Goal: Task Accomplishment & Management: Use online tool/utility

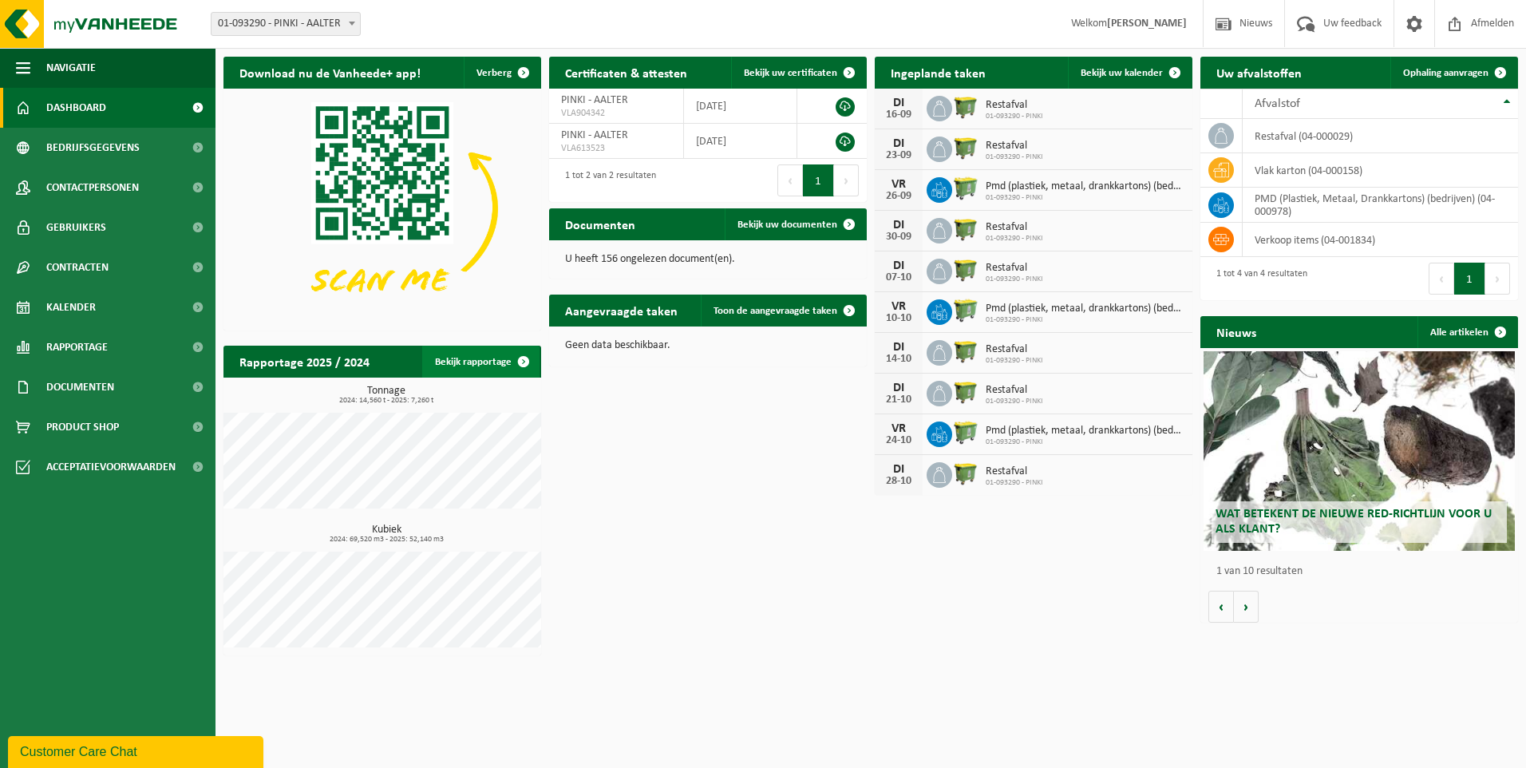
click at [489, 356] on link "Bekijk rapportage" at bounding box center [480, 362] width 117 height 32
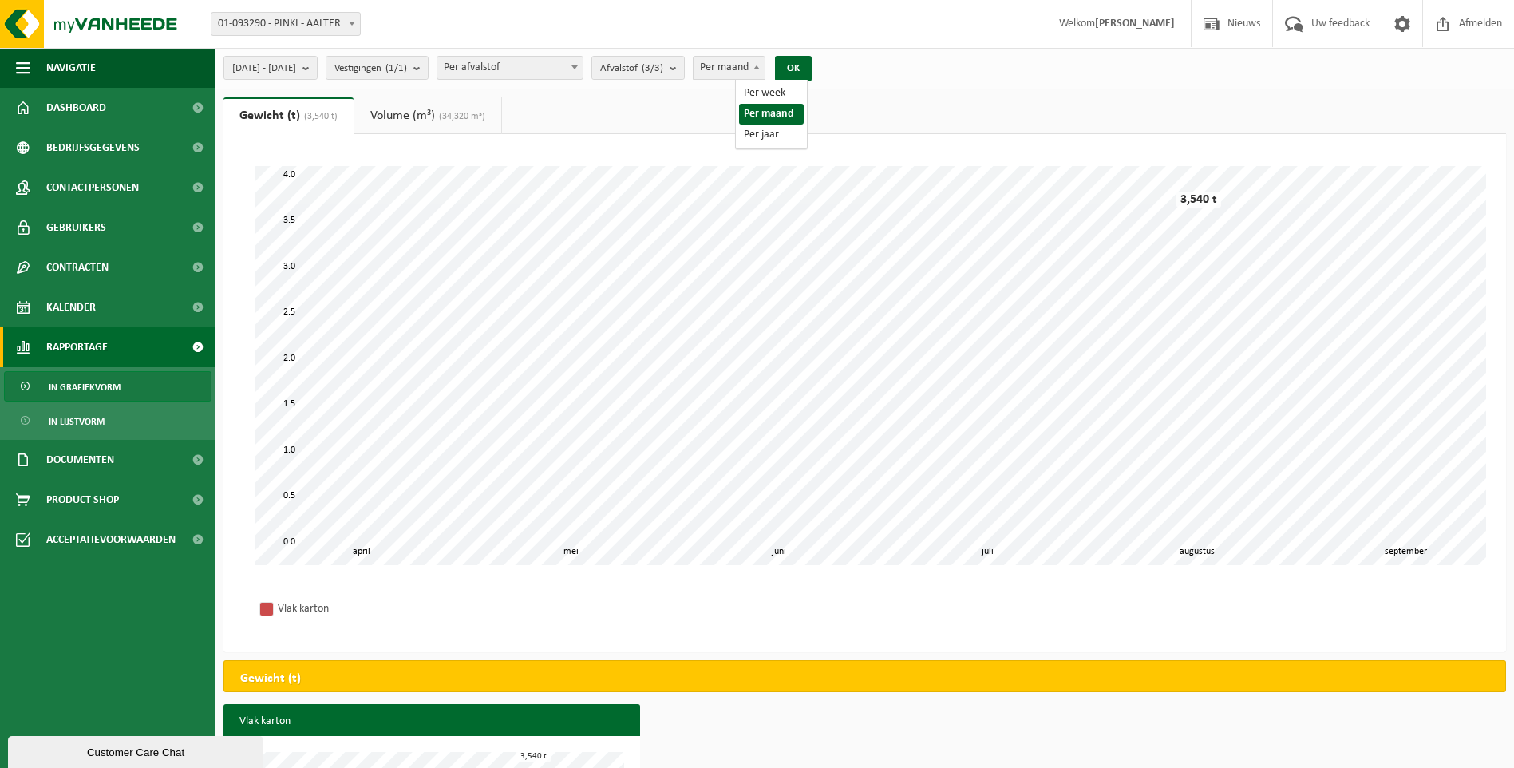
click at [757, 71] on span "Per maand" at bounding box center [729, 68] width 71 height 22
select select "3"
click at [812, 69] on button "OK" at bounding box center [793, 69] width 37 height 26
click at [296, 72] on span "2025-04-01 - 2025-09-15" at bounding box center [264, 69] width 64 height 24
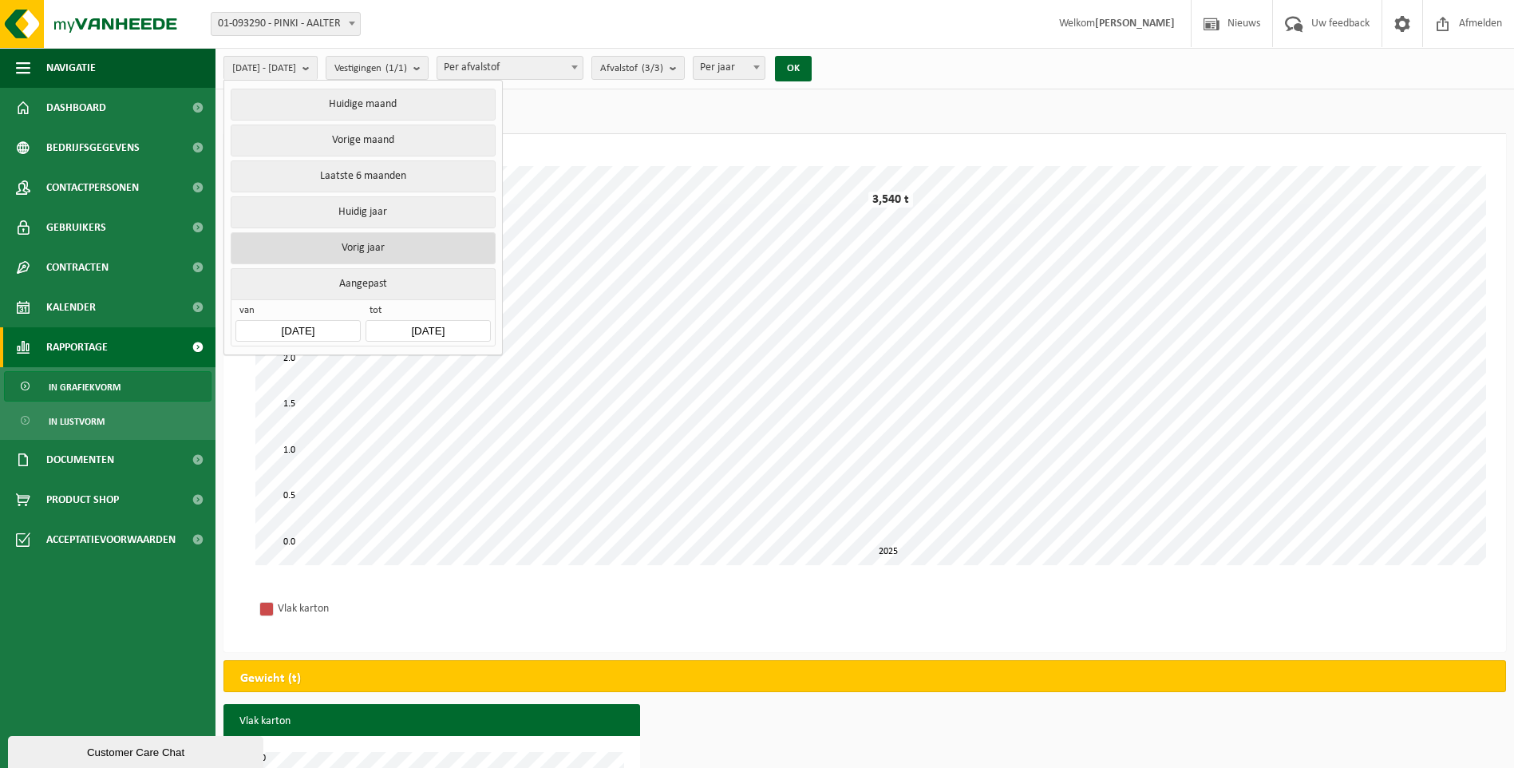
click at [378, 239] on button "Vorig jaar" at bounding box center [363, 248] width 264 height 32
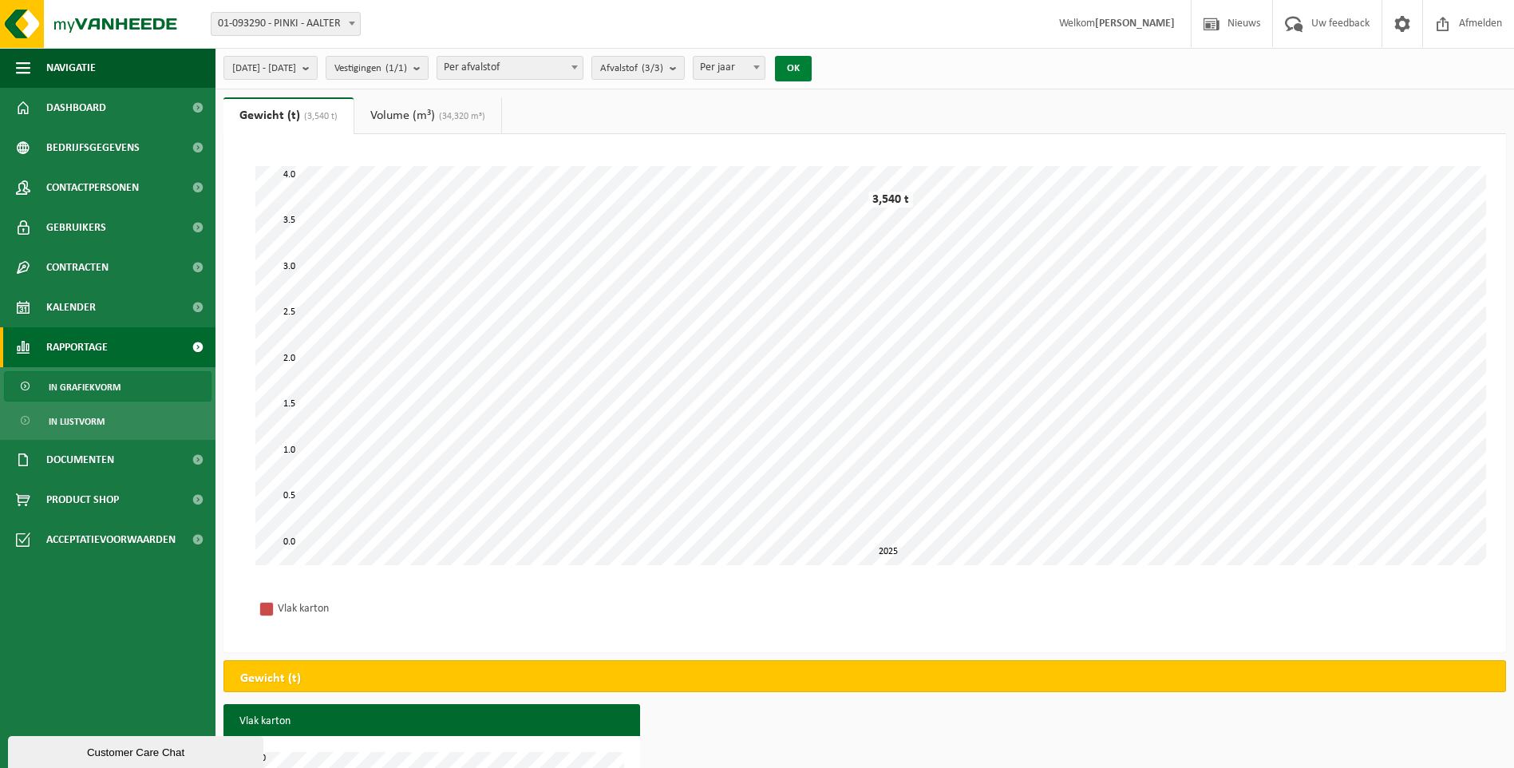
click at [812, 70] on button "OK" at bounding box center [793, 69] width 37 height 26
click at [78, 57] on span "Navigatie" at bounding box center [70, 68] width 49 height 40
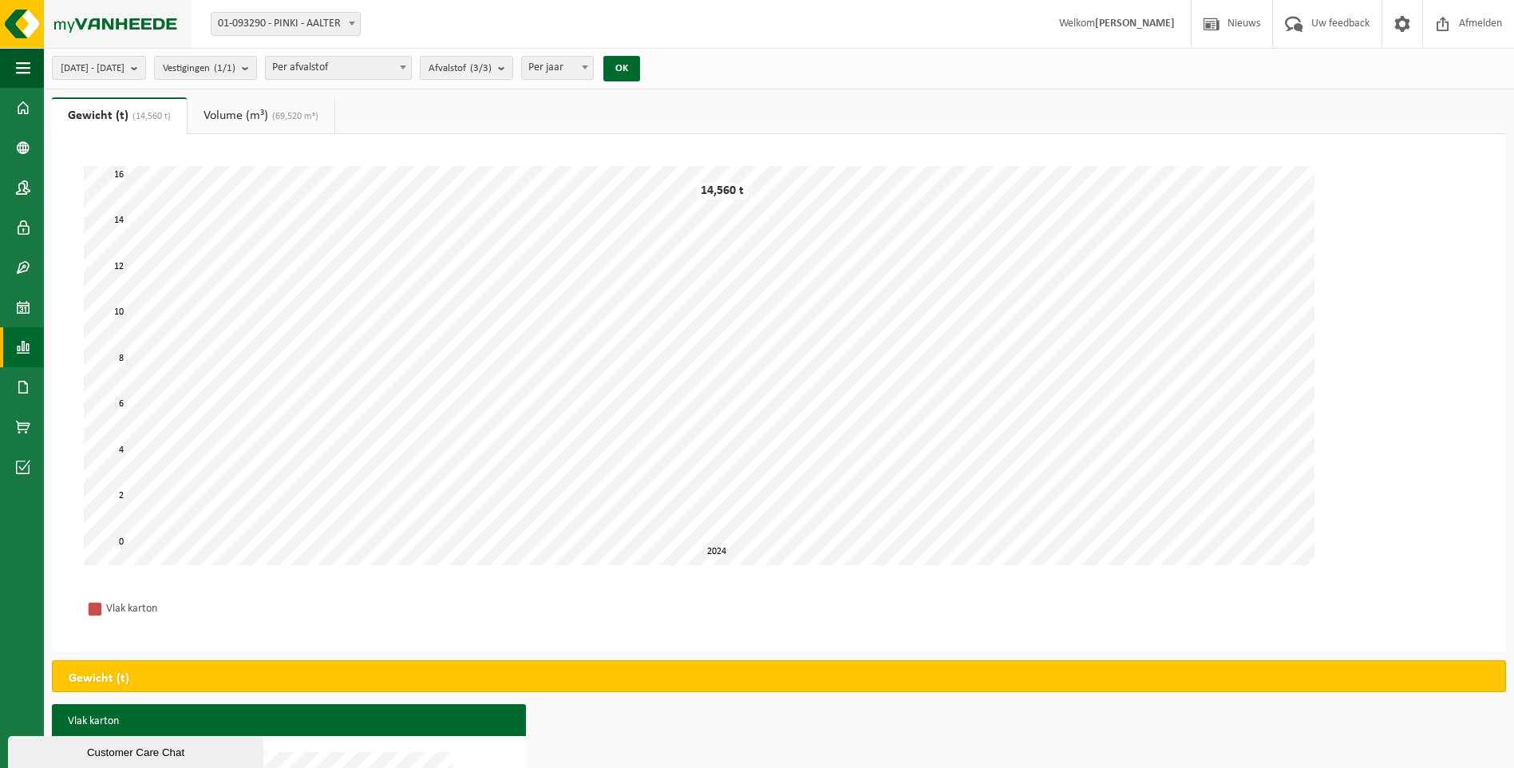
click at [105, 25] on img at bounding box center [96, 24] width 192 height 48
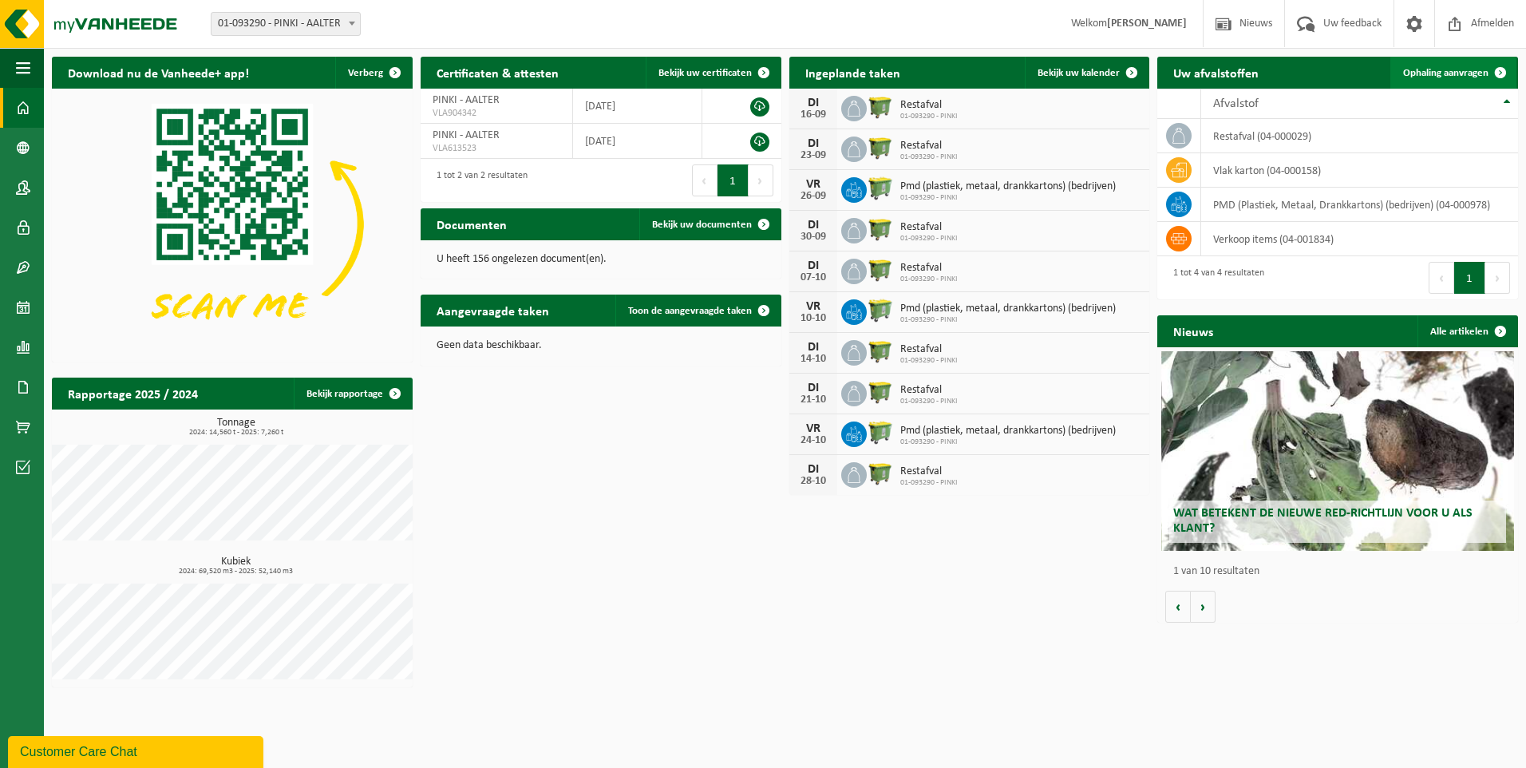
click at [1434, 65] on link "Ophaling aanvragen" at bounding box center [1453, 73] width 126 height 32
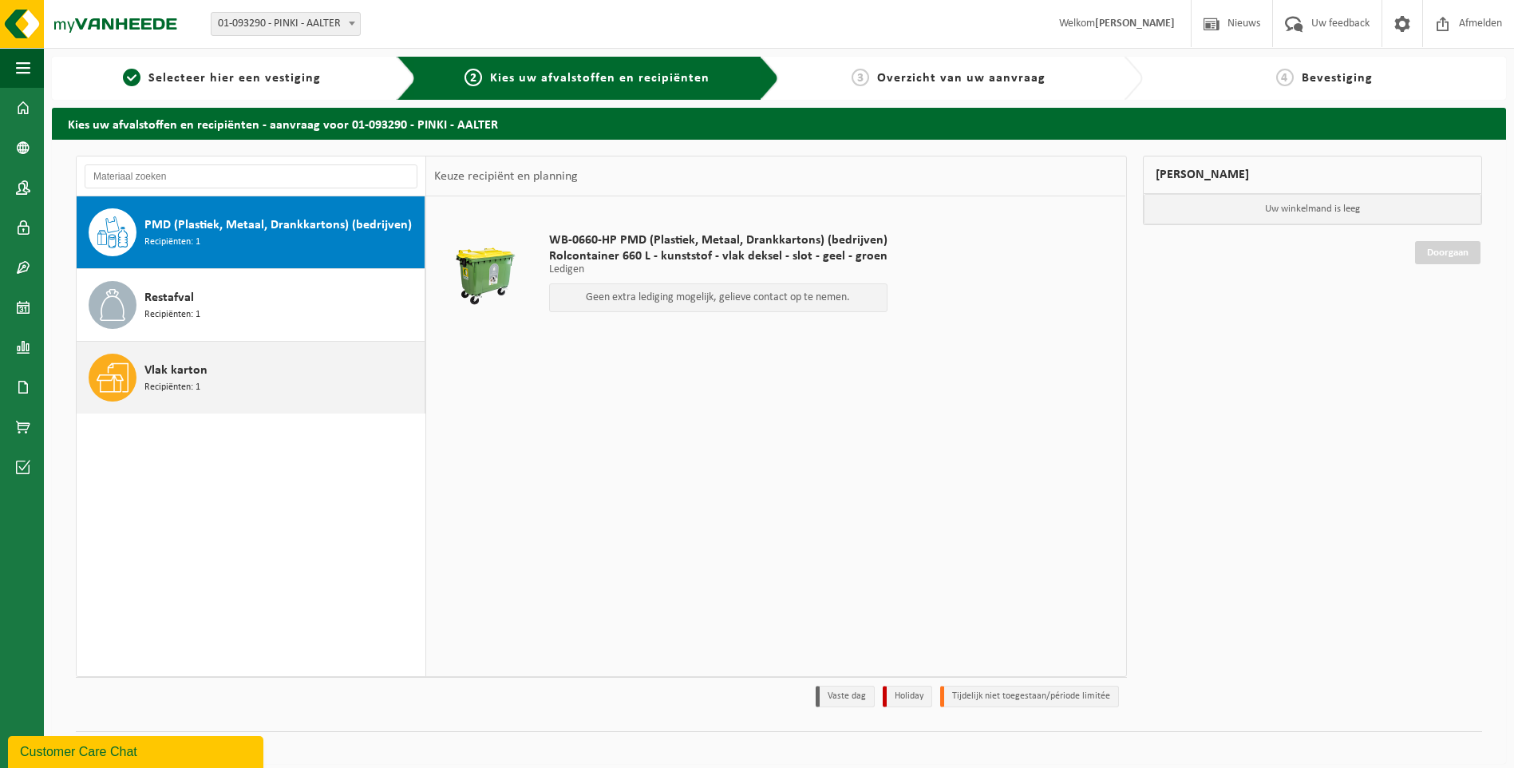
click at [276, 369] on div "Vlak karton Recipiënten: 1" at bounding box center [282, 378] width 276 height 48
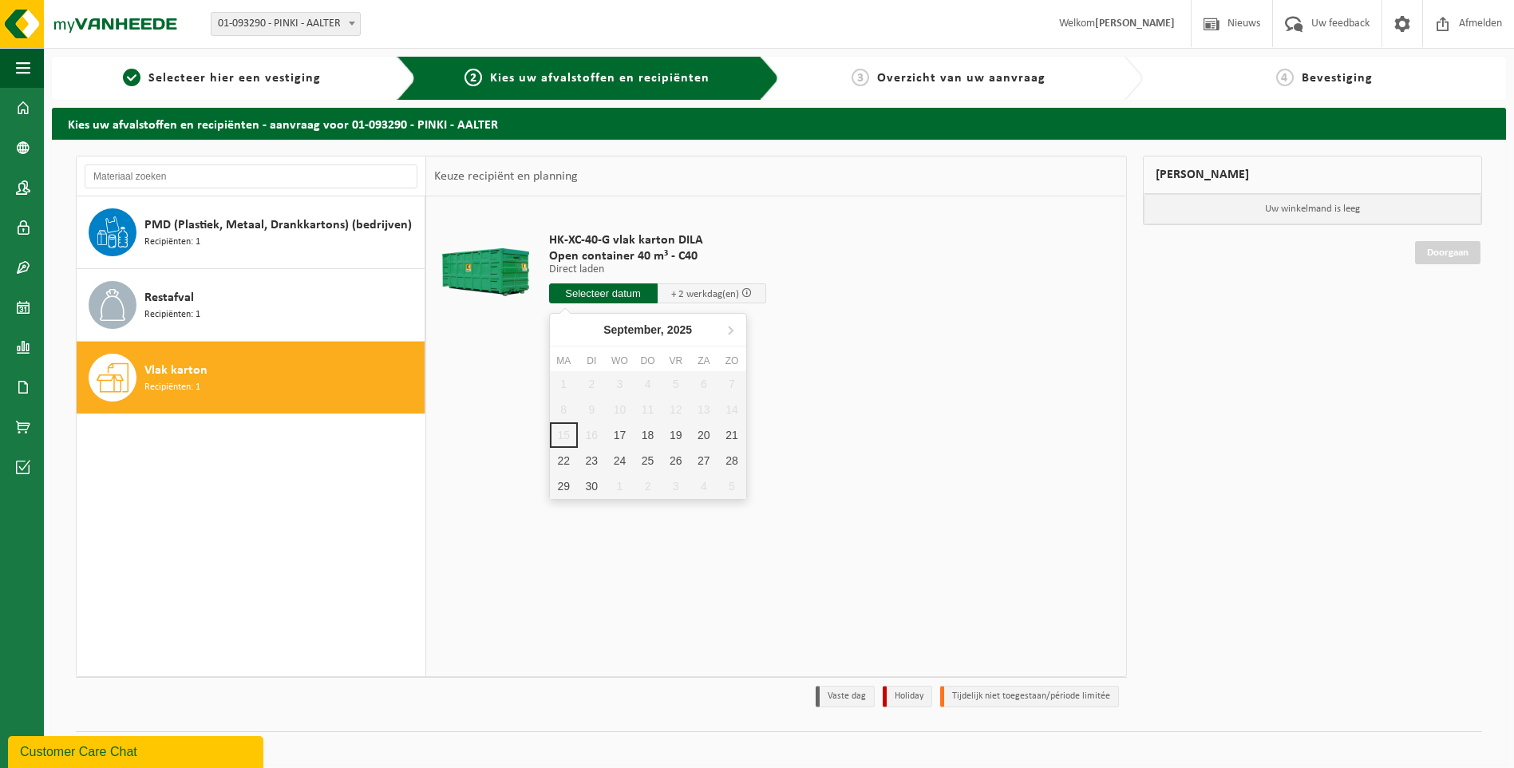
click at [628, 291] on input "text" at bounding box center [603, 293] width 109 height 20
click at [562, 459] on div "22" at bounding box center [564, 461] width 28 height 26
type input "Van 2025-09-22"
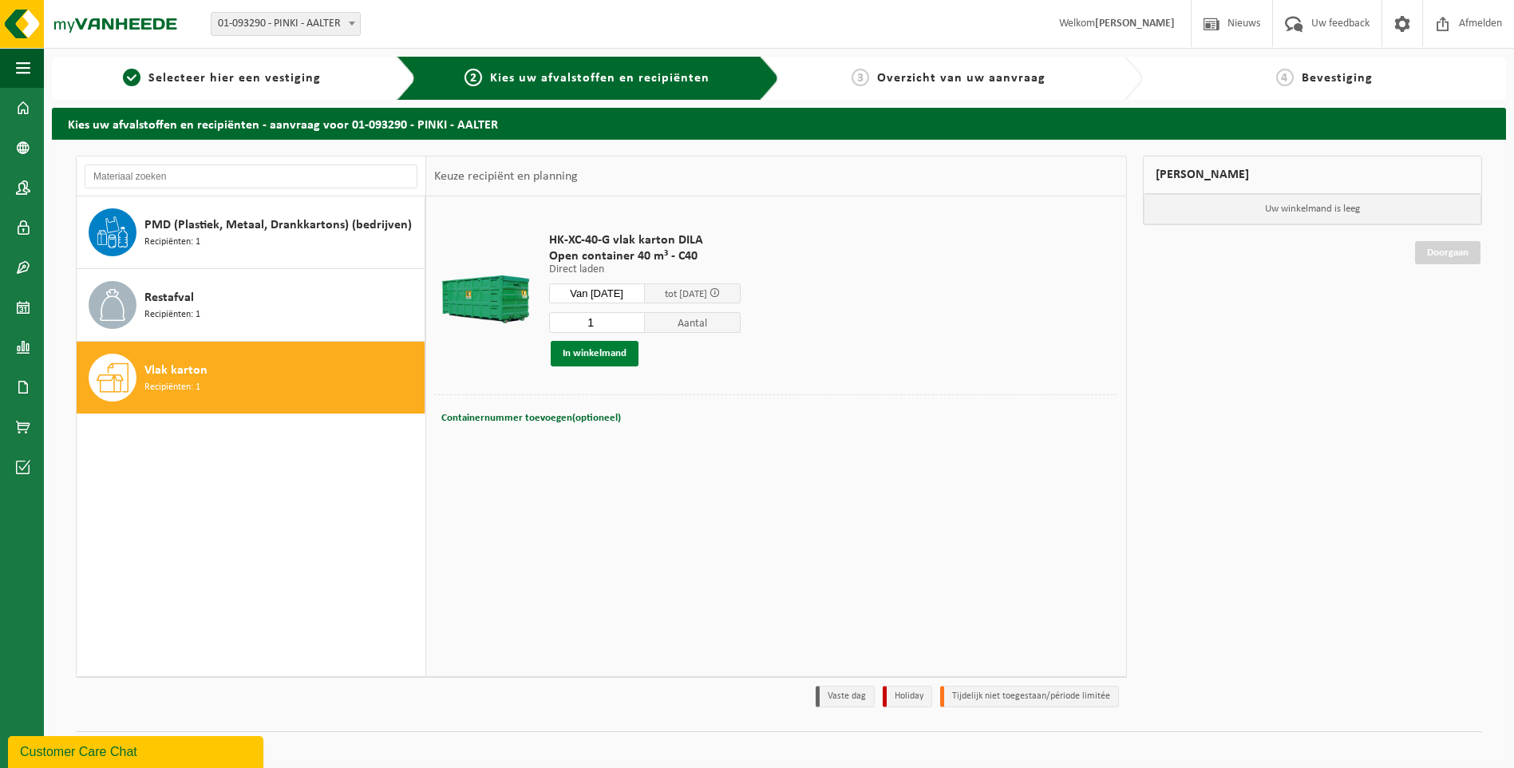
click at [618, 360] on button "In winkelmand" at bounding box center [595, 354] width 88 height 26
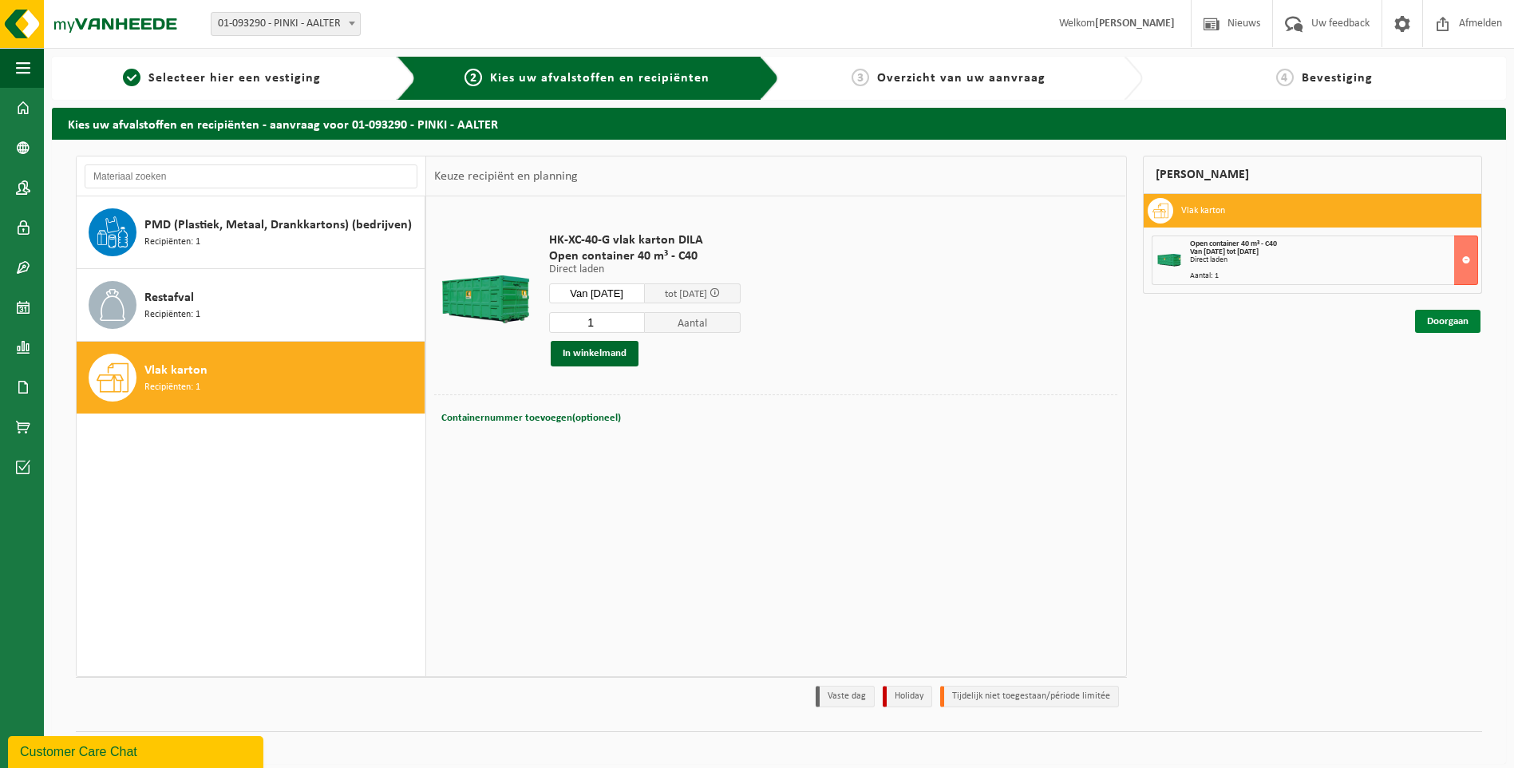
click at [1472, 325] on link "Doorgaan" at bounding box center [1447, 321] width 65 height 23
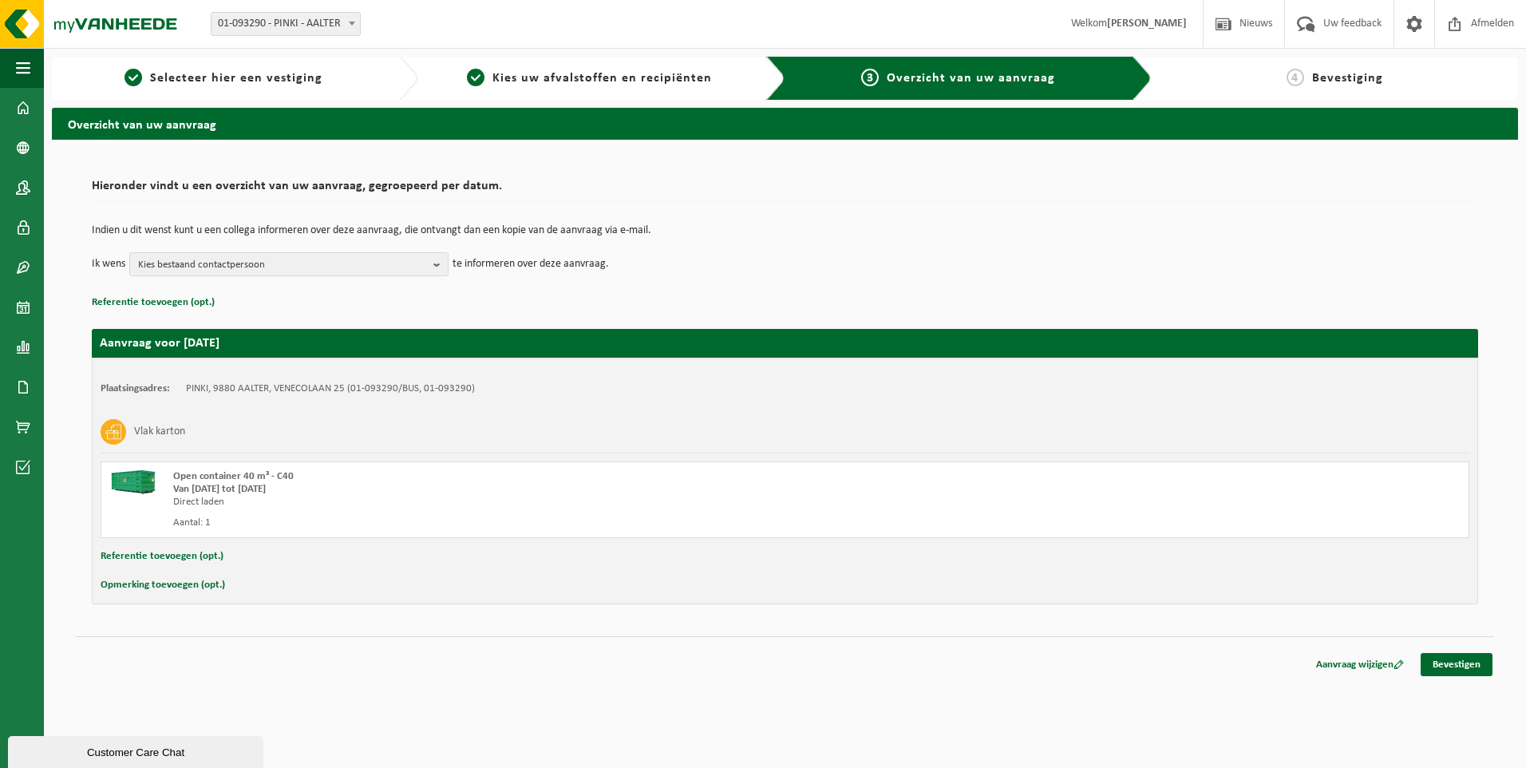
click at [191, 582] on button "Opmerking toevoegen (opt.)" at bounding box center [163, 585] width 125 height 21
click at [320, 595] on input "text" at bounding box center [816, 587] width 1275 height 24
drag, startPoint x: 210, startPoint y: 587, endPoint x: 139, endPoint y: 591, distance: 71.1
click at [139, 591] on div "Annuleren graag de maandag in de voormiddag aub, en graag een bevestiging" at bounding box center [785, 587] width 1369 height 24
click at [488, 590] on input "liefst de maandag in de voormiddag aub, en graag een bevestiging" at bounding box center [816, 587] width 1275 height 24
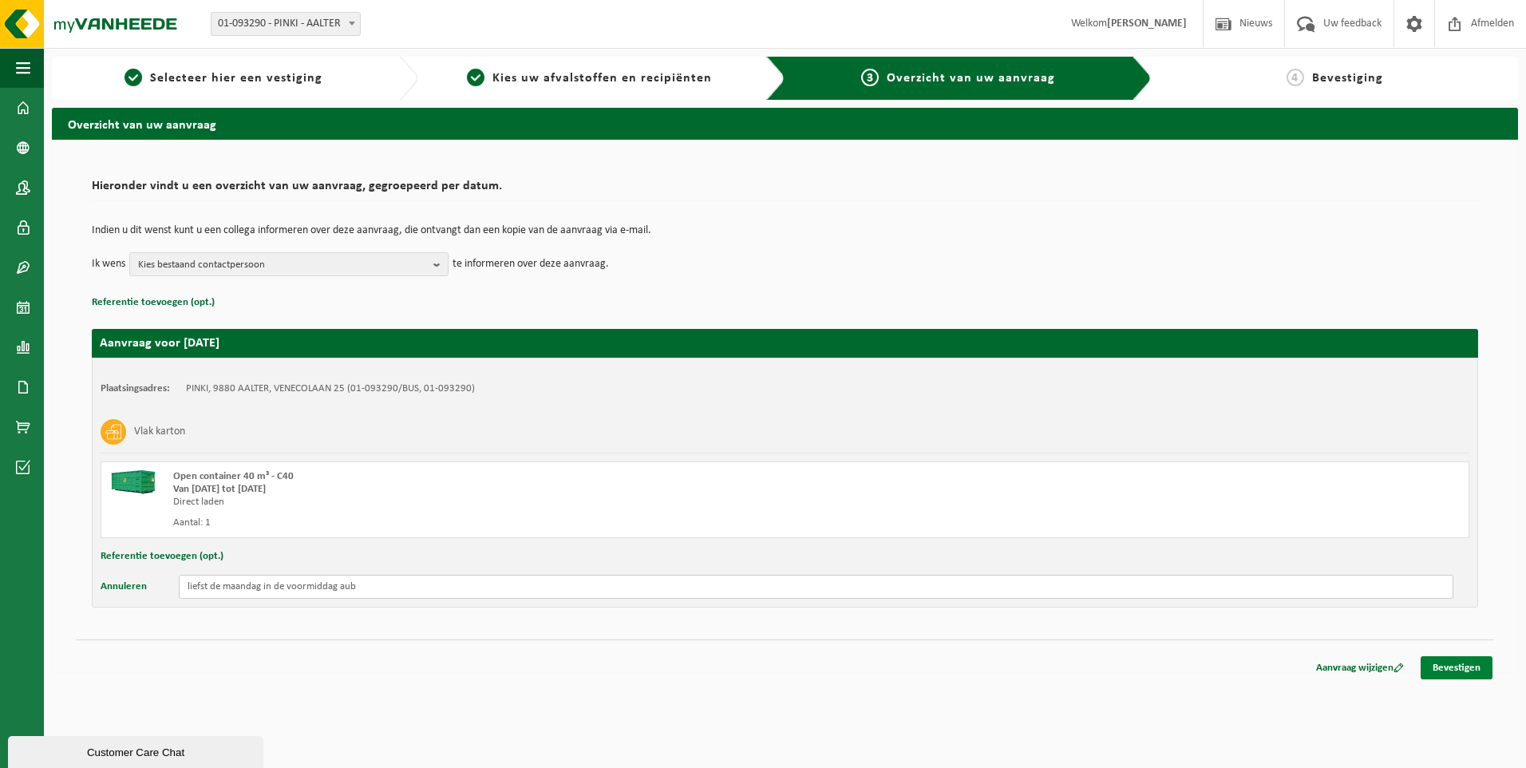
type input "liefst de maandag in de voormiddag aub"
click at [1479, 670] on link "Bevestigen" at bounding box center [1457, 667] width 72 height 23
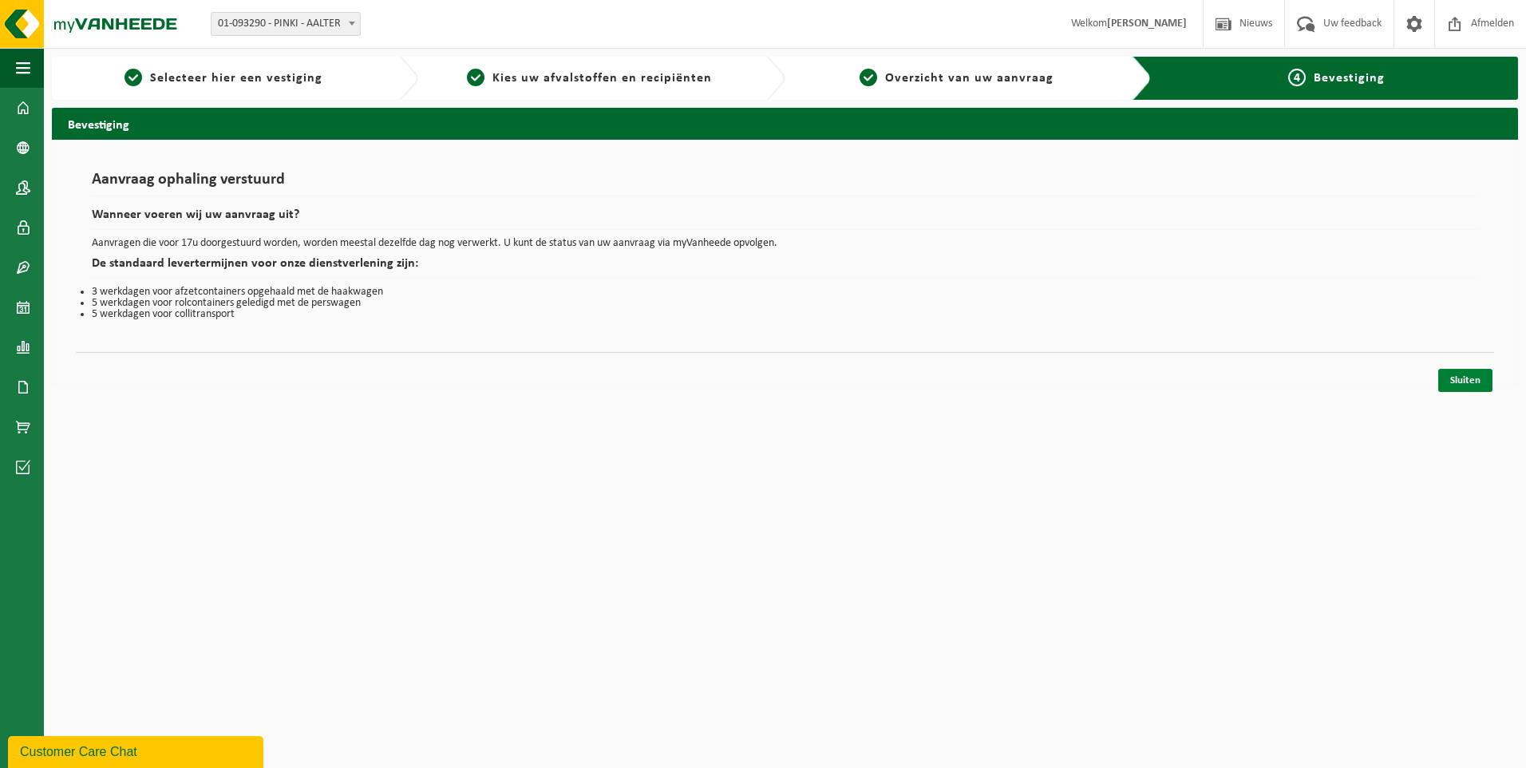
click at [1458, 373] on link "Sluiten" at bounding box center [1465, 380] width 54 height 23
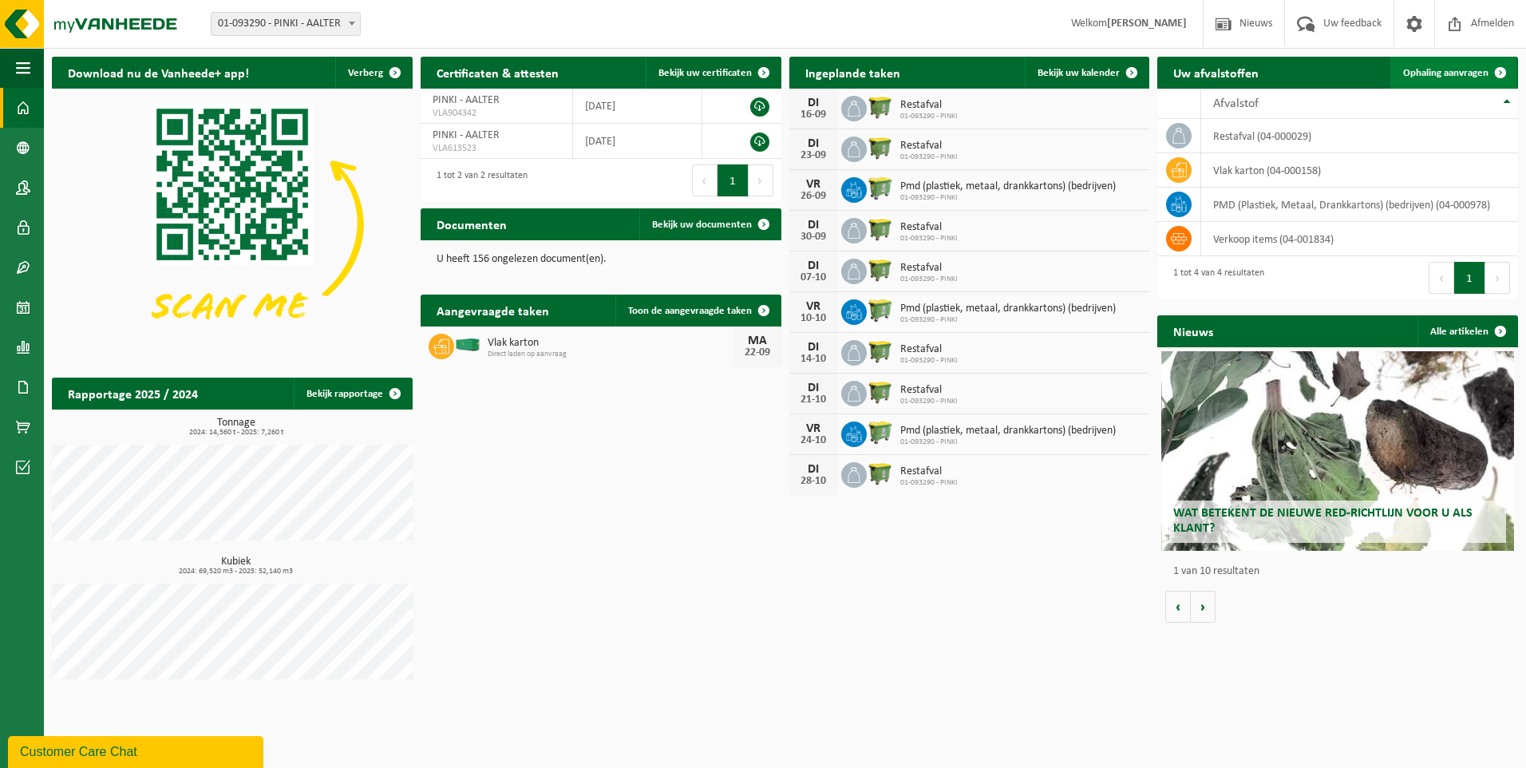
click at [1429, 82] on link "Ophaling aanvragen" at bounding box center [1453, 73] width 126 height 32
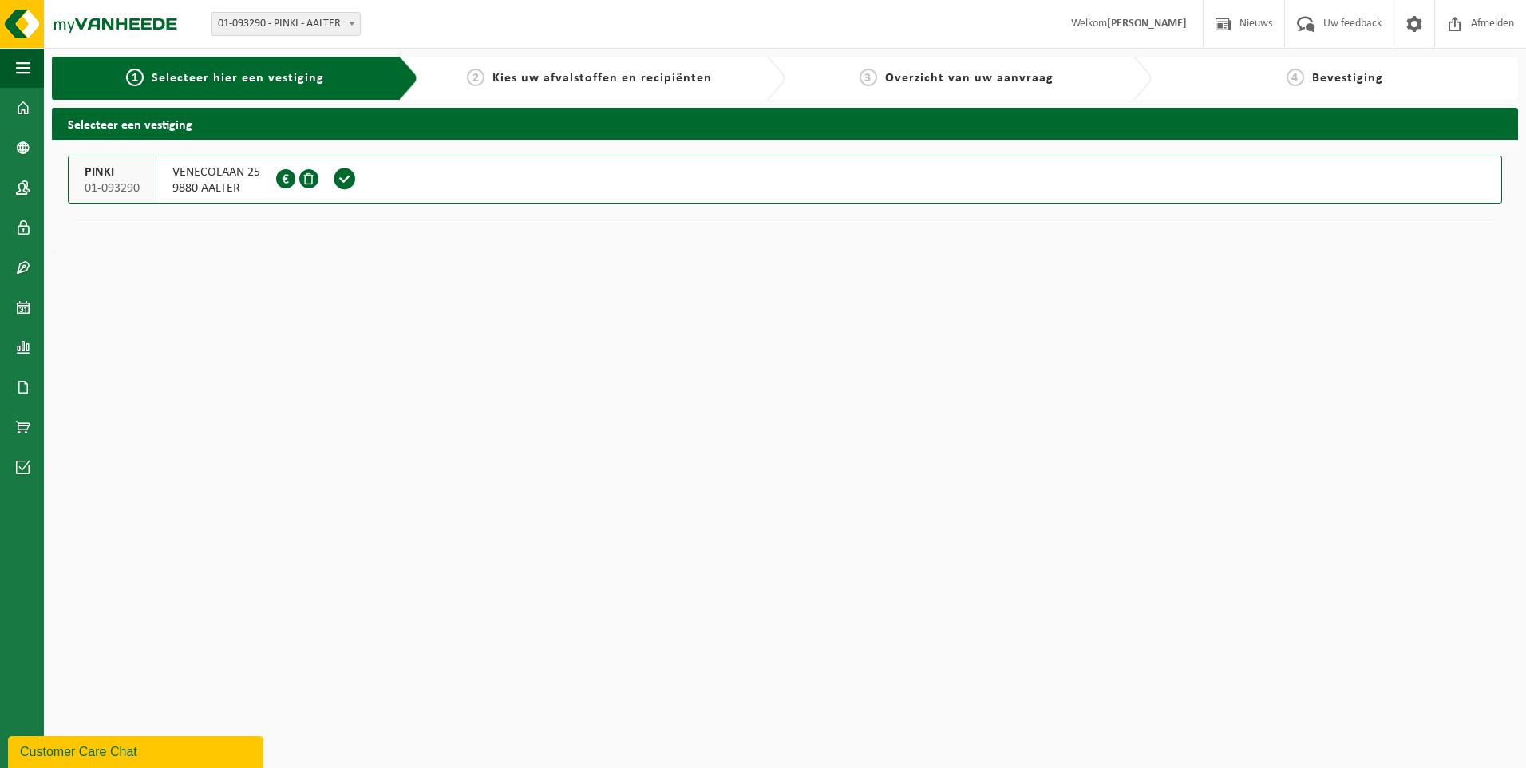
click at [346, 184] on span at bounding box center [345, 179] width 24 height 24
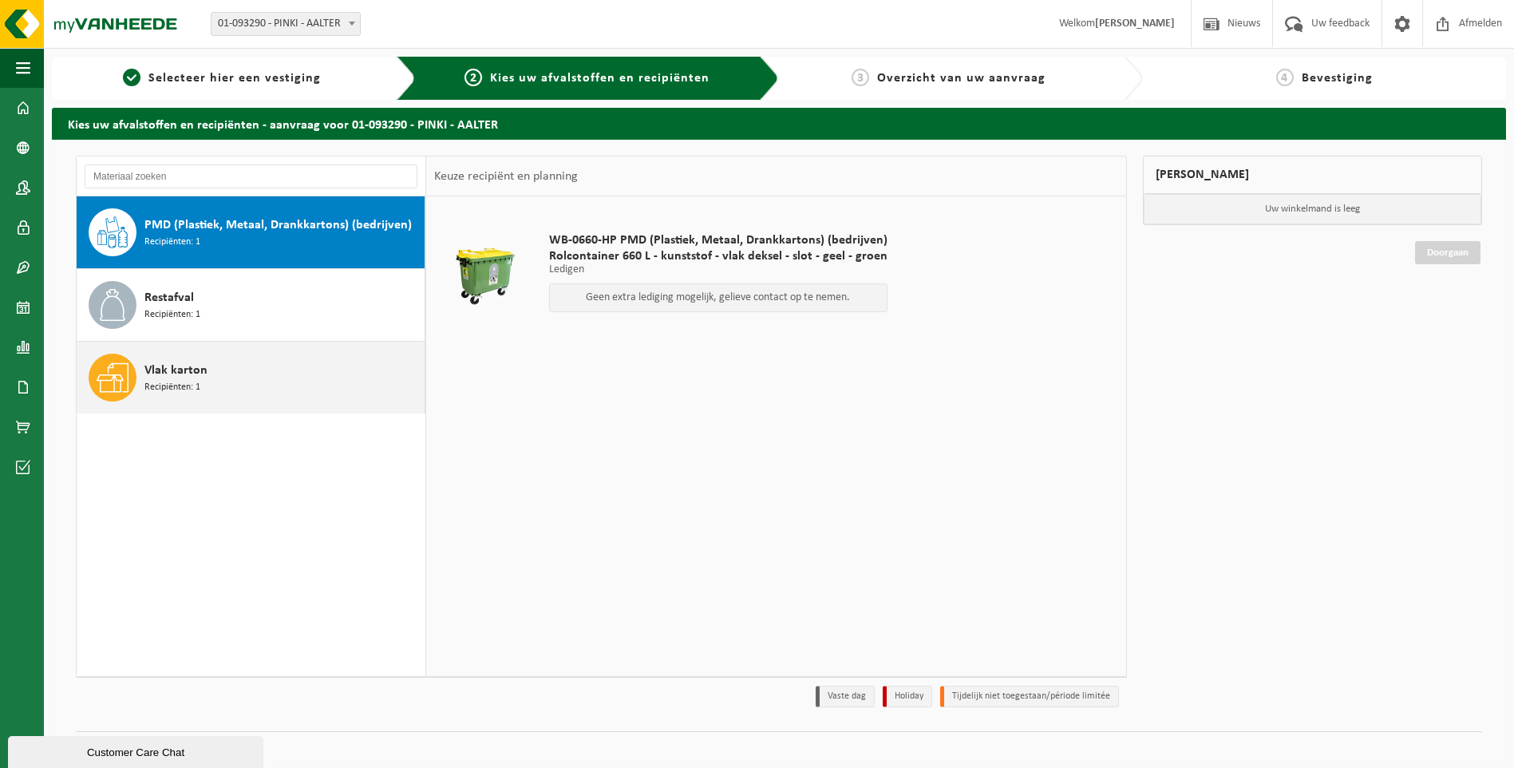
click at [218, 385] on div "Vlak karton Recipiënten: 1" at bounding box center [282, 378] width 276 height 48
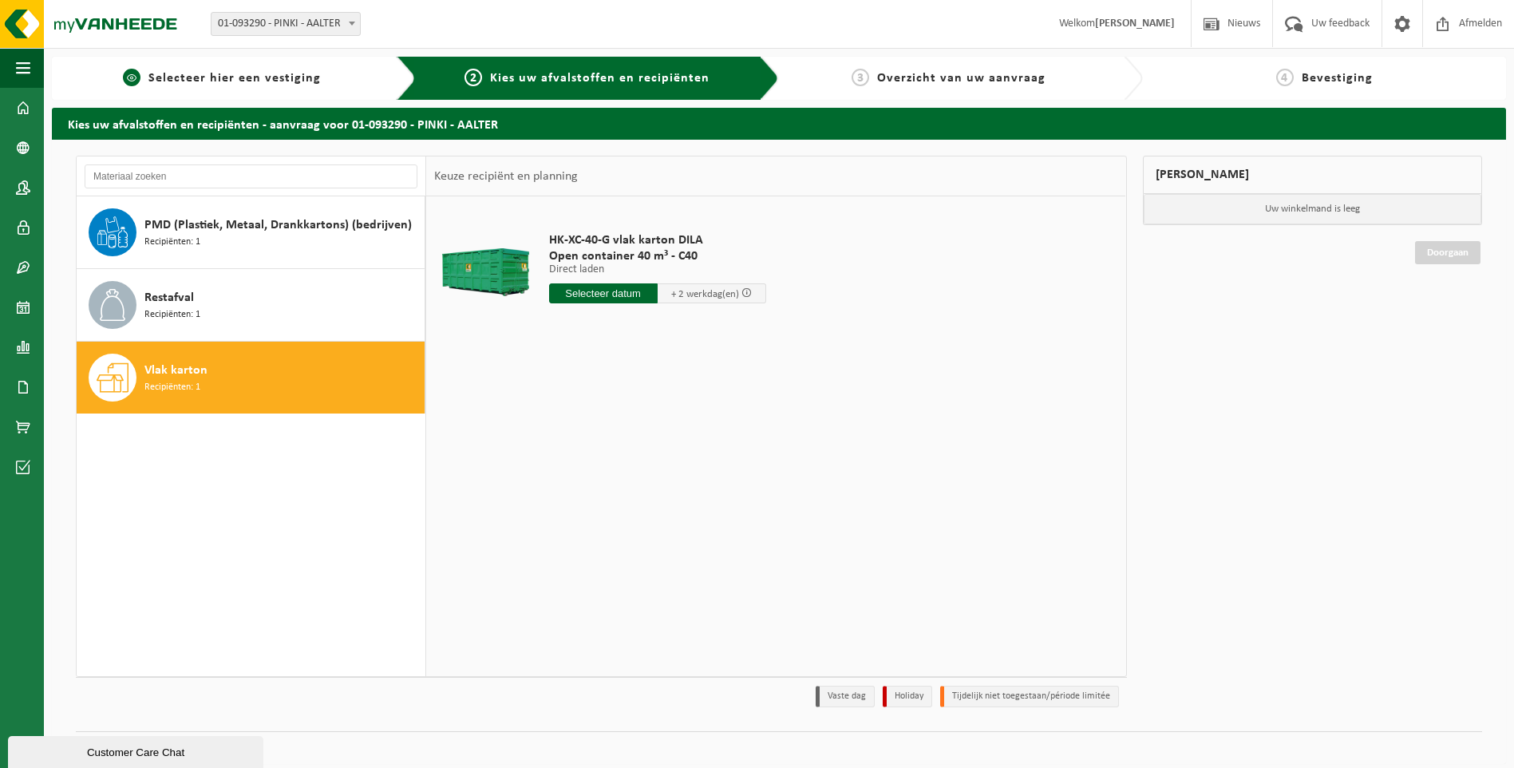
click at [255, 78] on span "Selecteer hier een vestiging" at bounding box center [234, 78] width 172 height 13
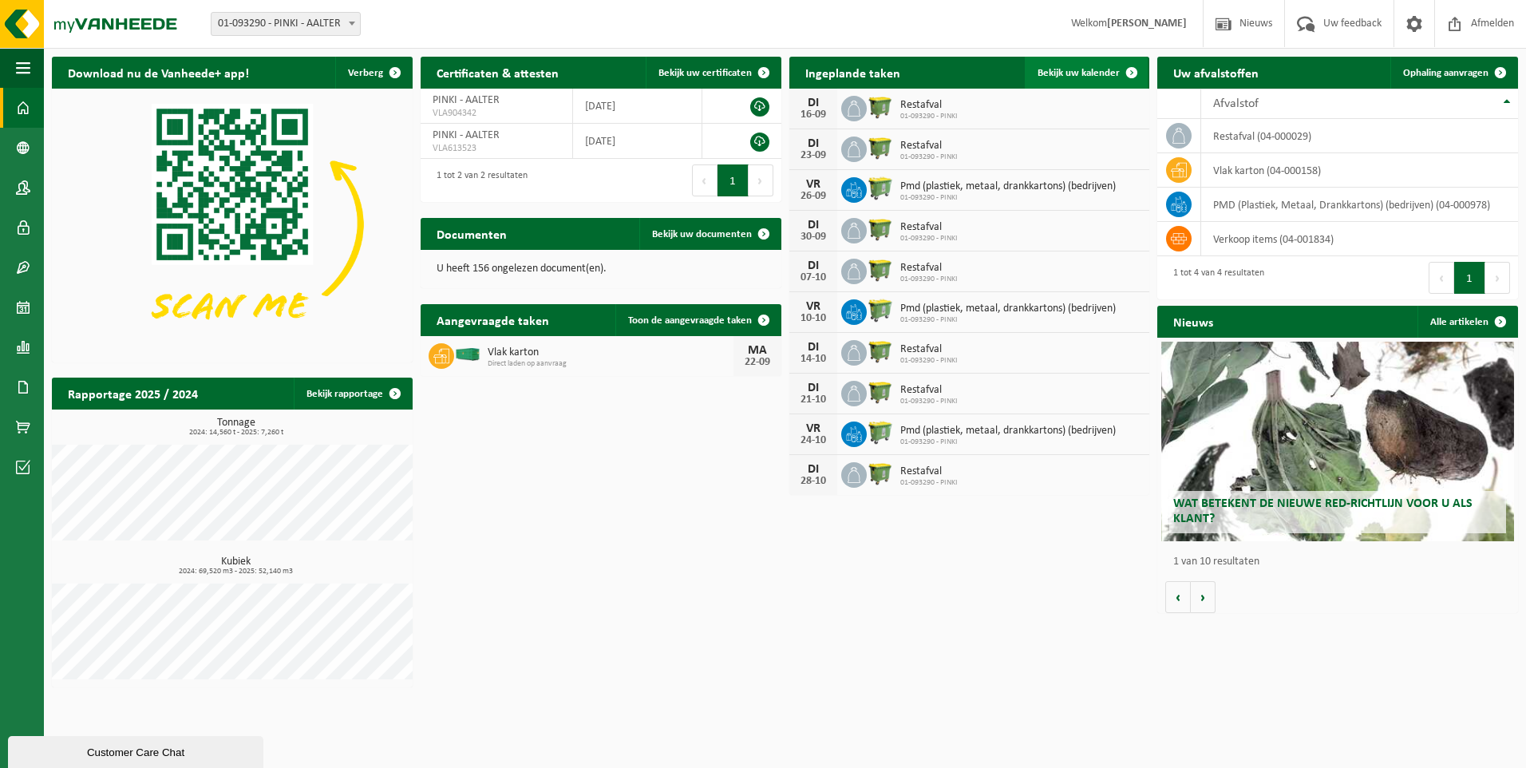
click at [1070, 71] on span "Bekijk uw kalender" at bounding box center [1079, 73] width 82 height 10
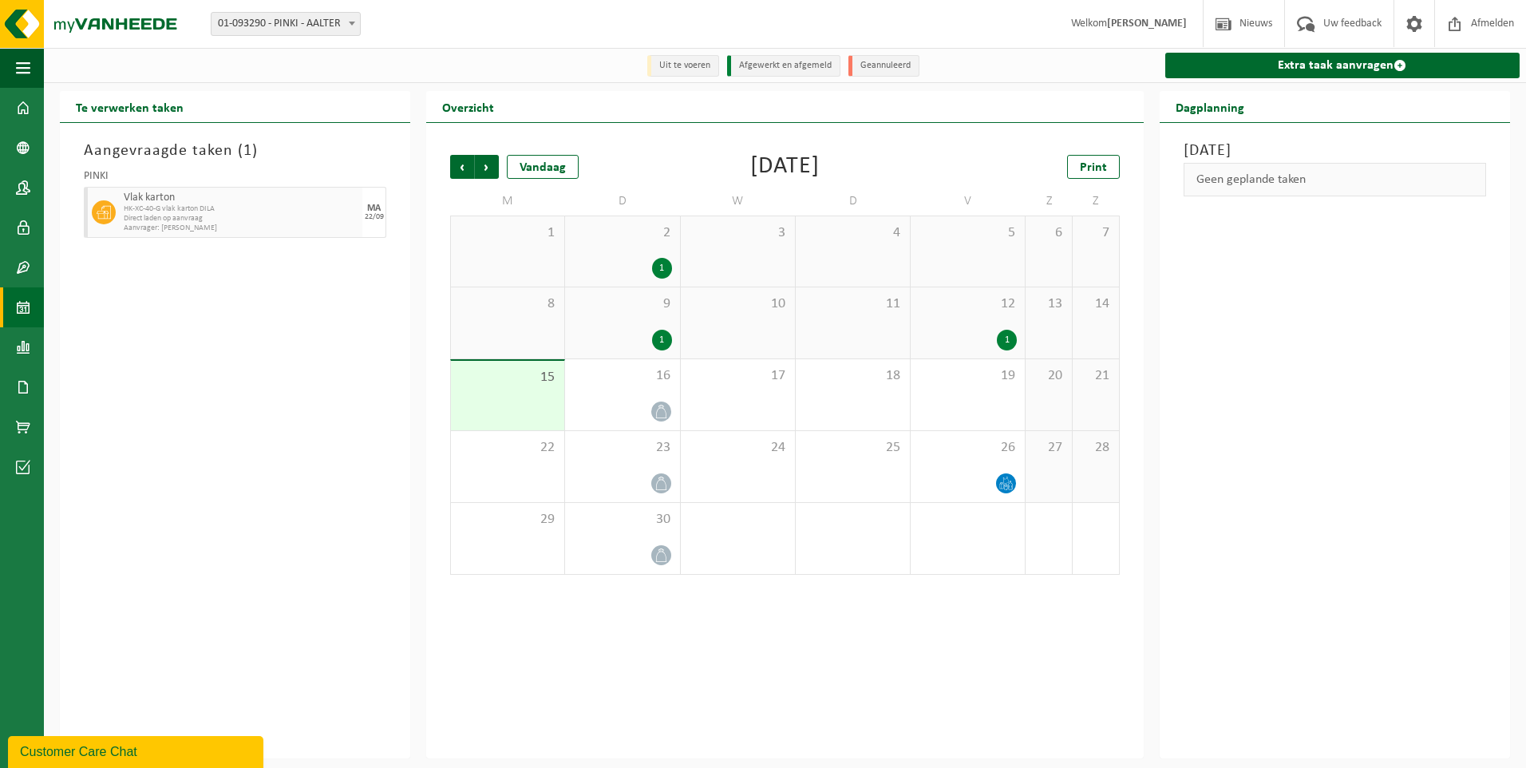
click at [369, 211] on div "MA" at bounding box center [374, 209] width 14 height 10
click at [199, 212] on span "HK-XC-40-G vlak karton DILA" at bounding box center [241, 209] width 235 height 10
click at [1354, 65] on link "Extra taak aanvragen" at bounding box center [1342, 66] width 354 height 26
click at [999, 484] on icon at bounding box center [1006, 483] width 14 height 14
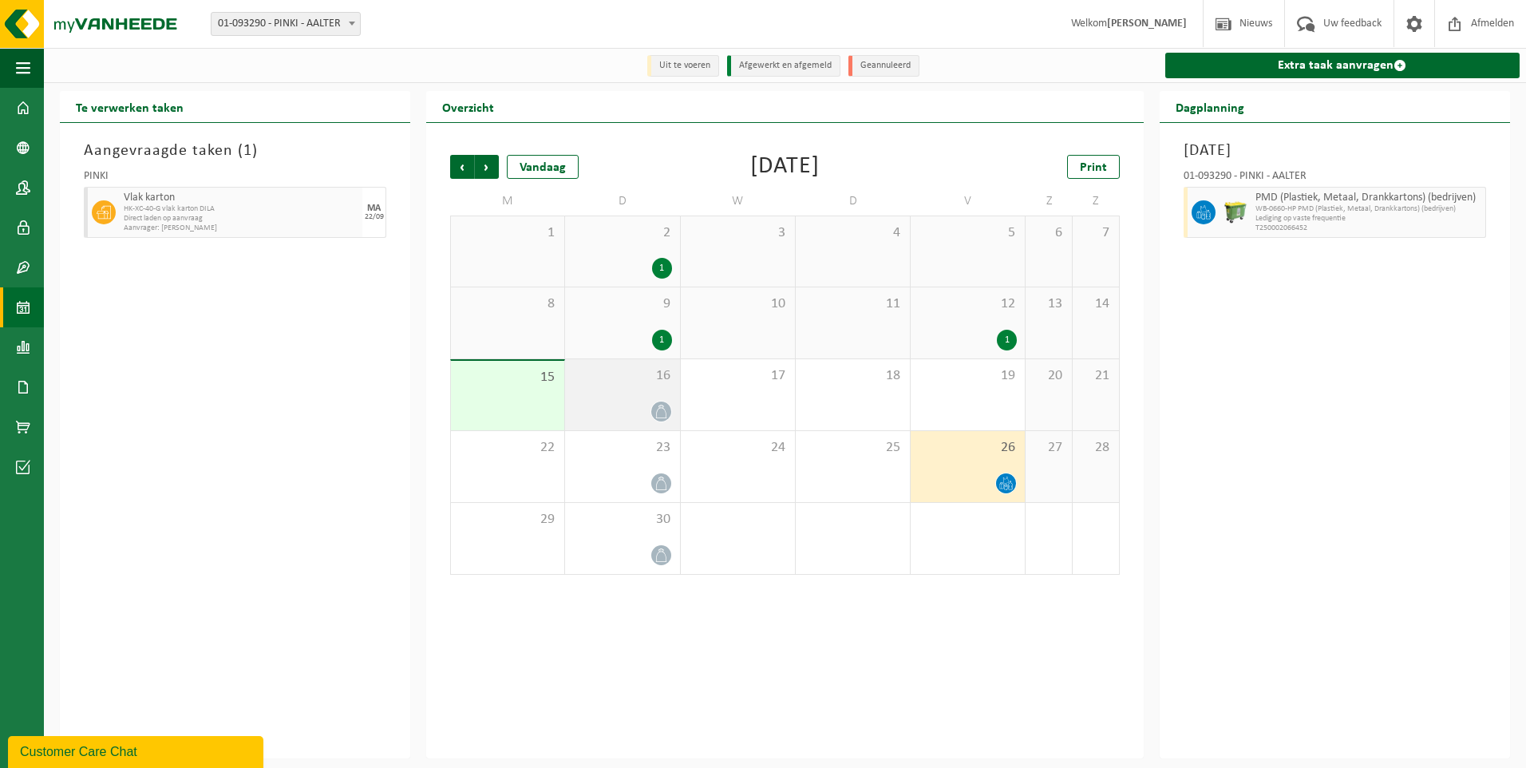
click at [661, 413] on icon at bounding box center [661, 412] width 14 height 14
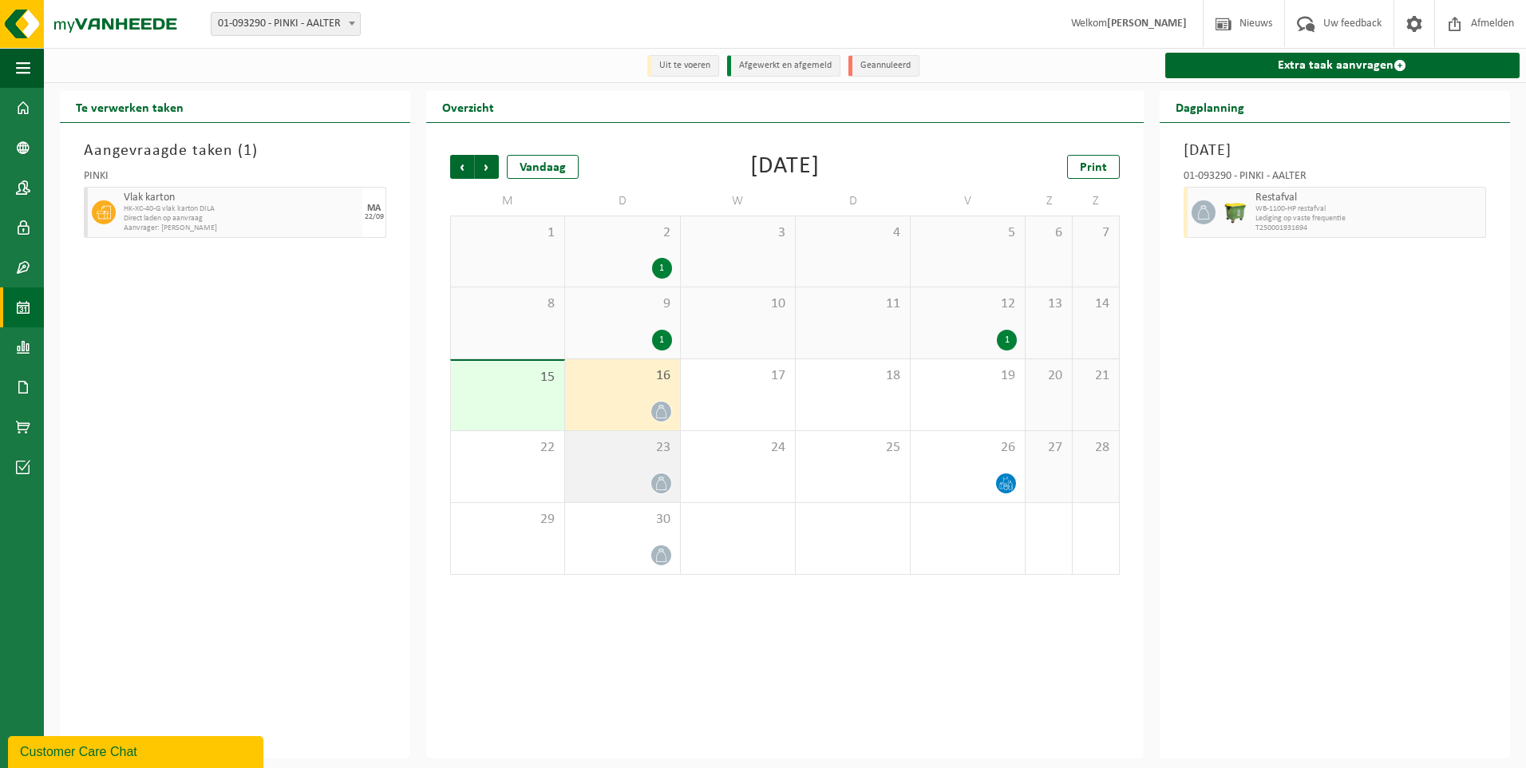
click at [668, 480] on span at bounding box center [661, 483] width 20 height 20
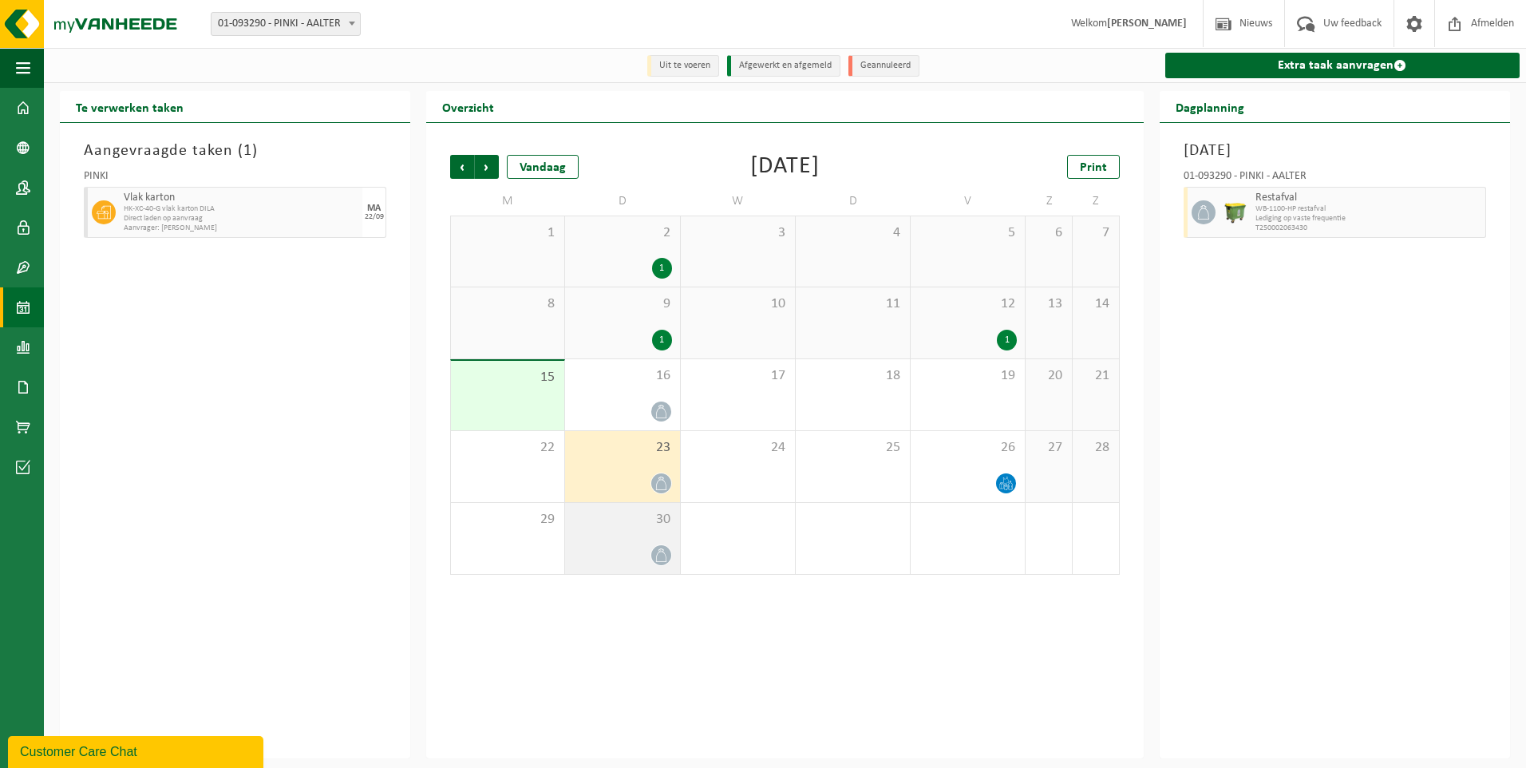
click at [666, 531] on div "30" at bounding box center [622, 538] width 114 height 71
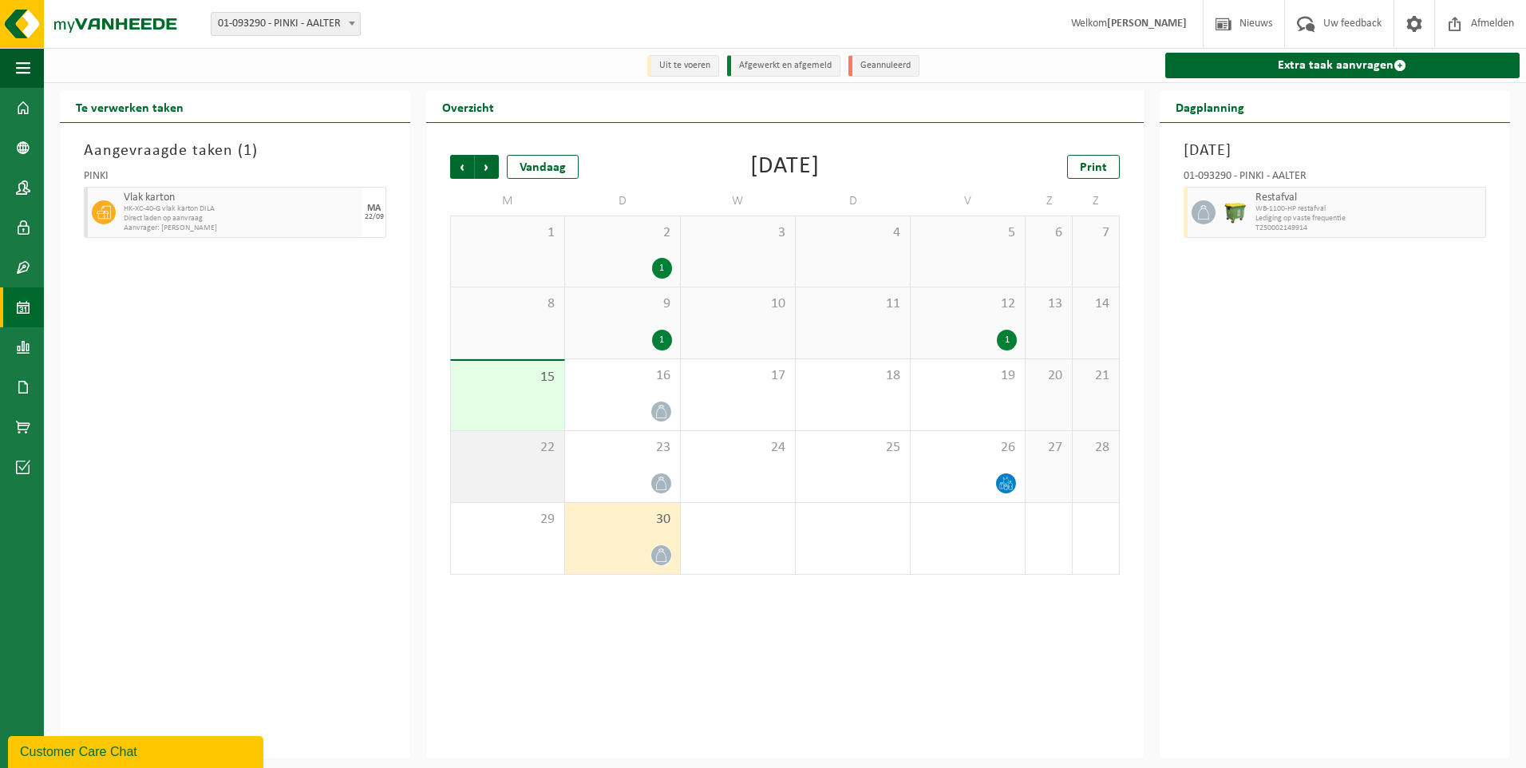
click at [553, 490] on div "22" at bounding box center [507, 466] width 113 height 71
